Goal: Information Seeking & Learning: Learn about a topic

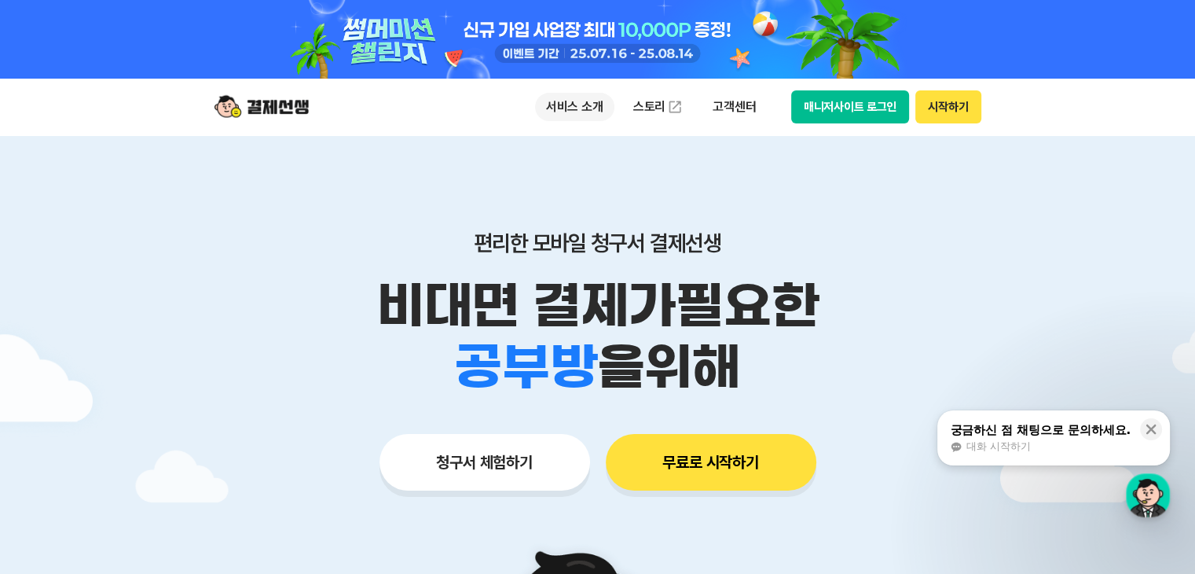
click at [571, 116] on p "서비스 소개" at bounding box center [574, 107] width 79 height 28
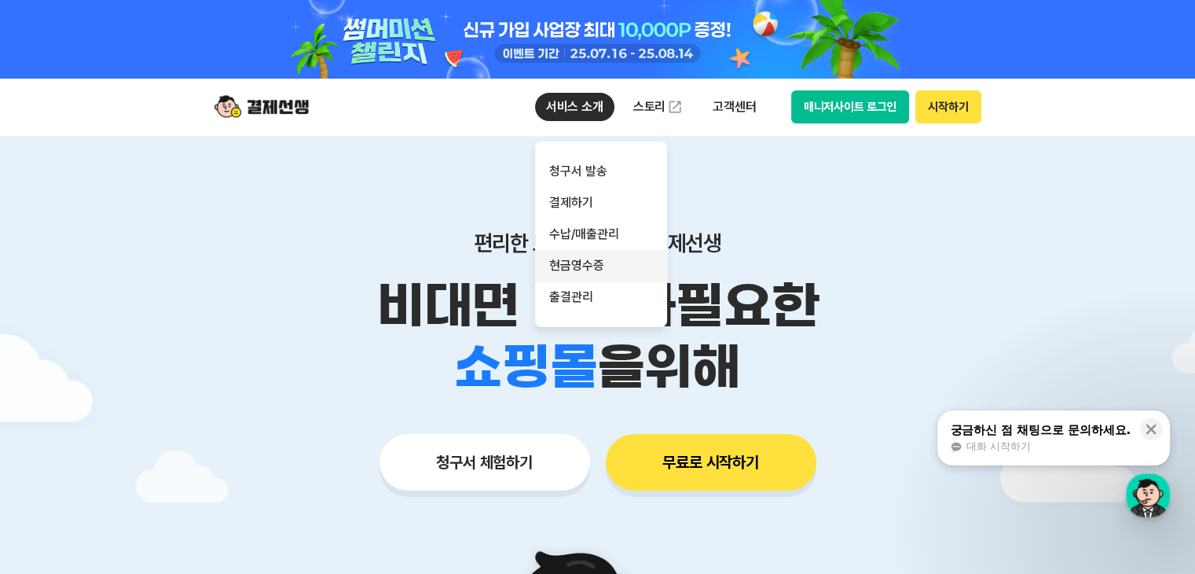
click at [611, 271] on link "현금영수증" at bounding box center [601, 265] width 132 height 31
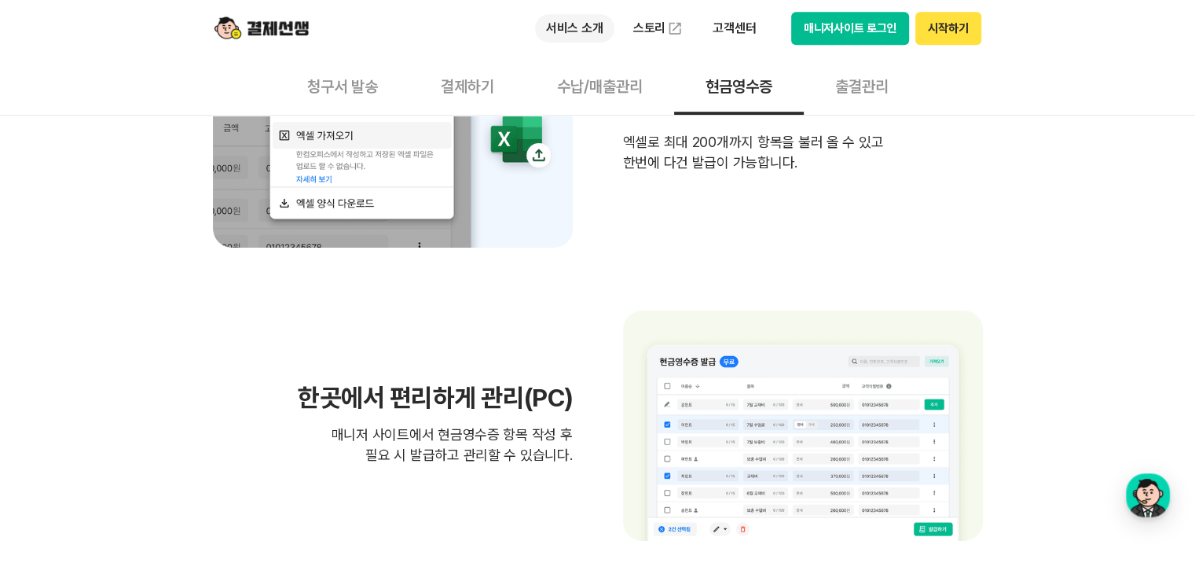
scroll to position [736, 0]
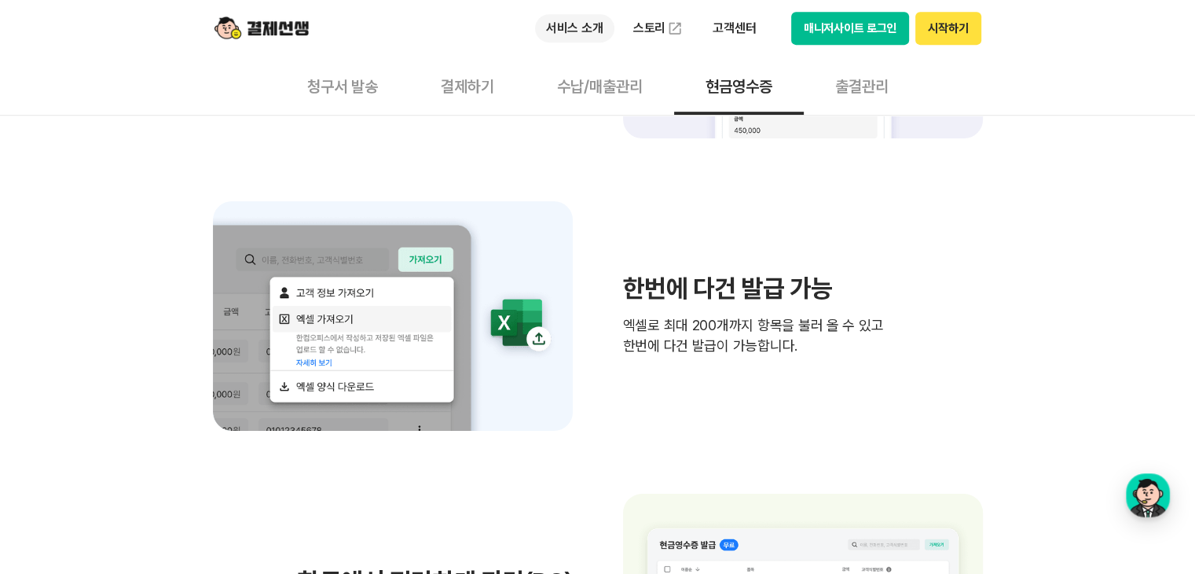
click at [577, 33] on p "서비스 소개" at bounding box center [574, 28] width 79 height 28
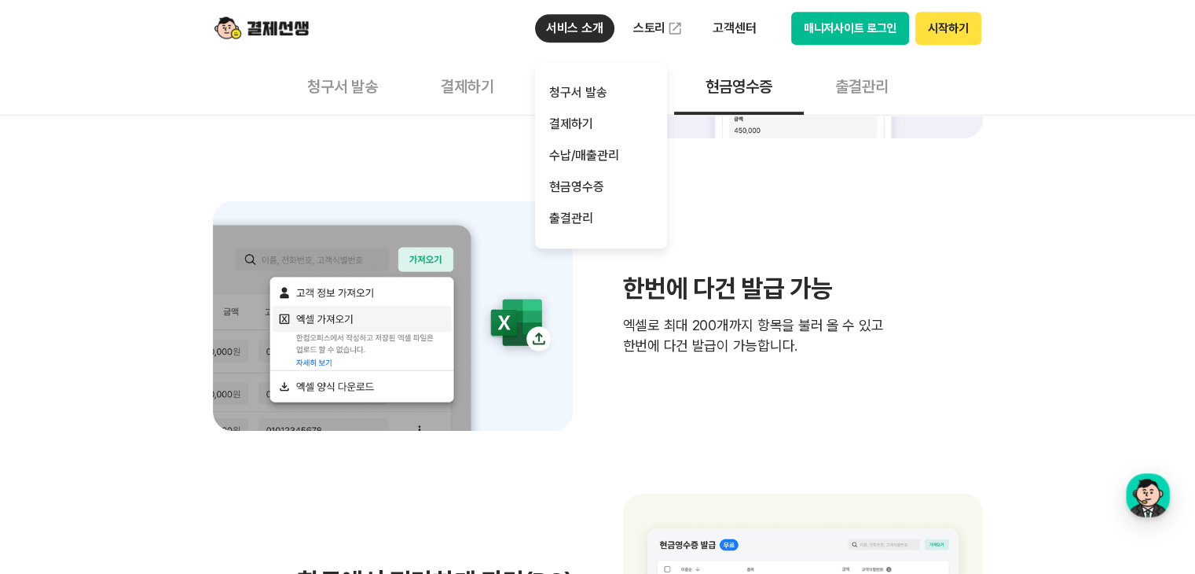
drag, startPoint x: 461, startPoint y: 54, endPoint x: 468, endPoint y: 67, distance: 14.1
click at [462, 54] on div "서비스 소개 청구서 발송 결제하기 수납/매출관리 현금영수증 출결관리 스토리 고객센터 매니저사이트 로그인 시작하기" at bounding box center [598, 28] width 805 height 57
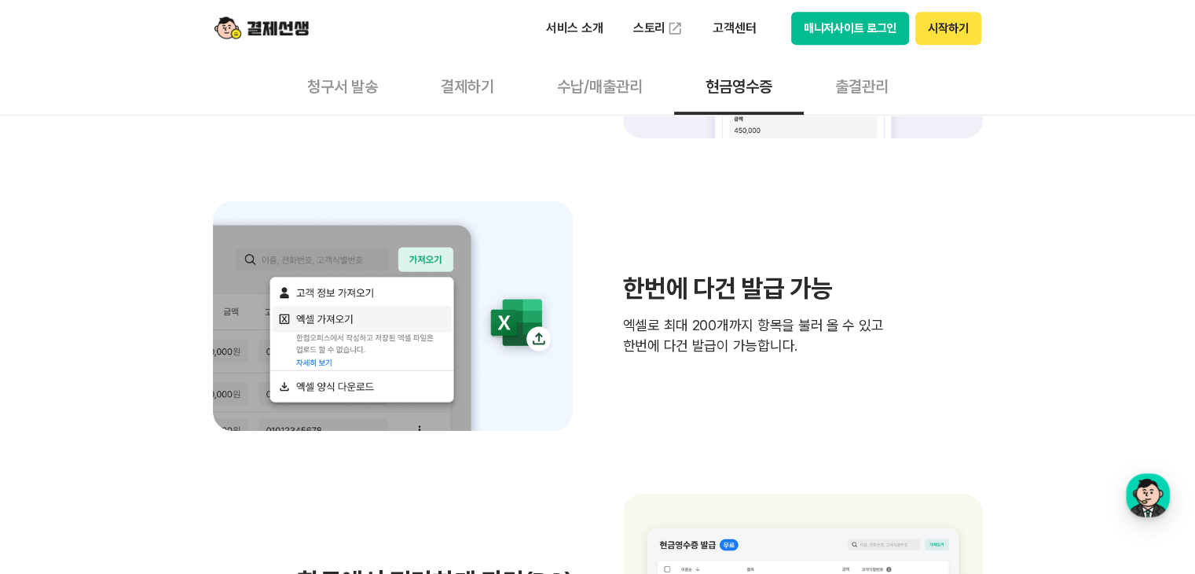
click at [471, 83] on button "결제하기" at bounding box center [467, 86] width 116 height 58
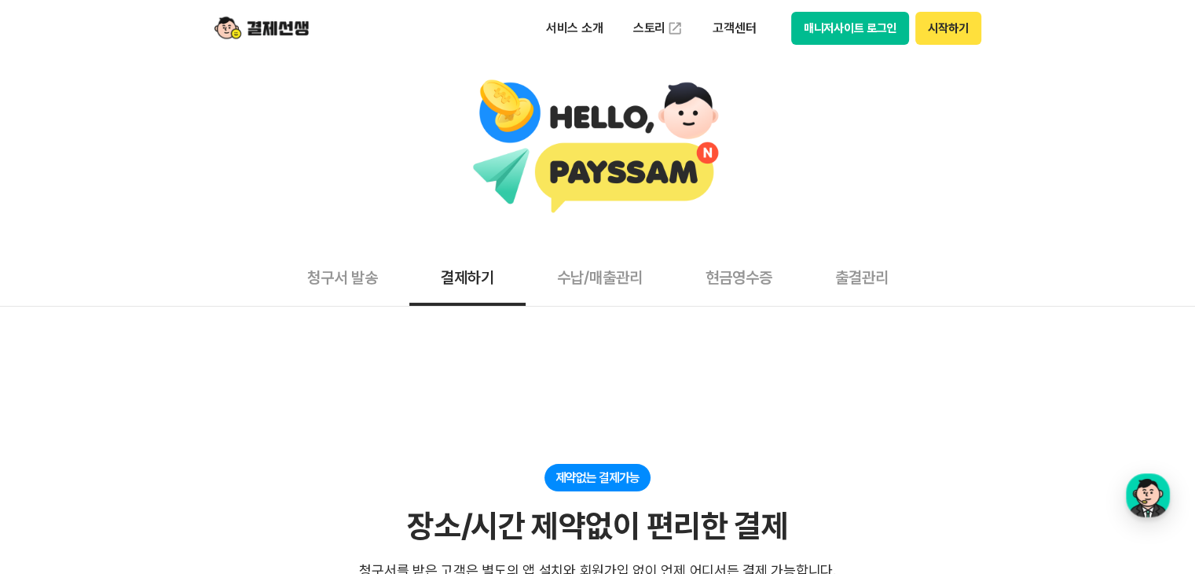
click at [283, 32] on img at bounding box center [262, 28] width 94 height 30
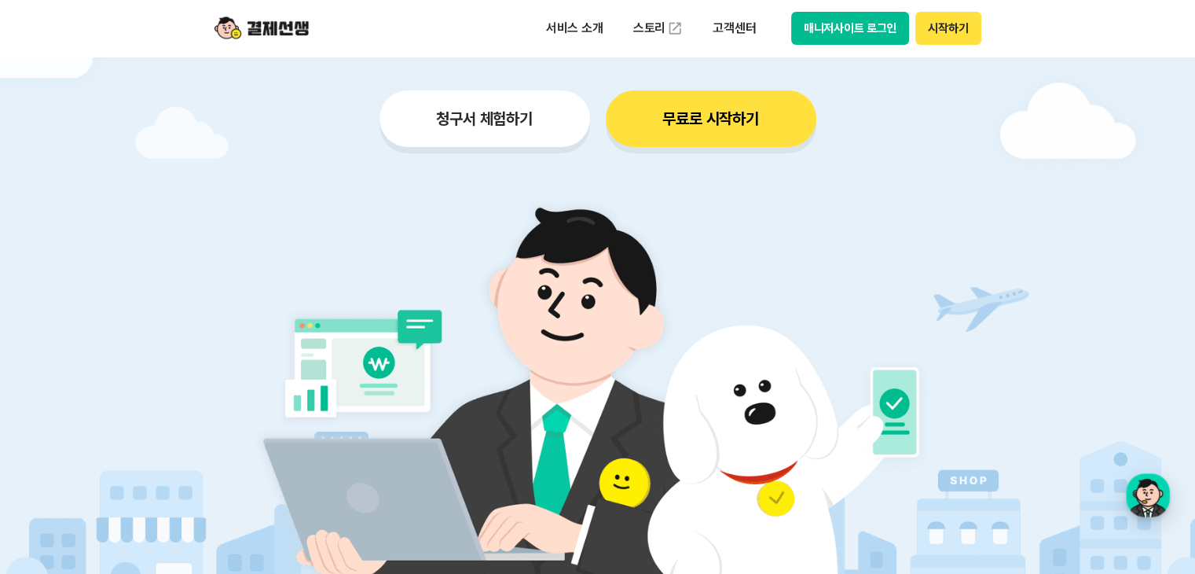
scroll to position [223, 0]
